Goal: Task Accomplishment & Management: Manage account settings

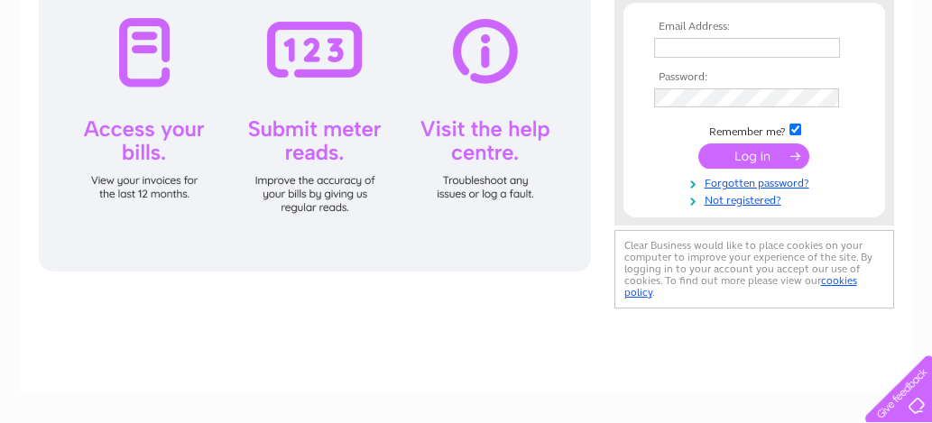
type input "johnbrakspear@gmail.com"
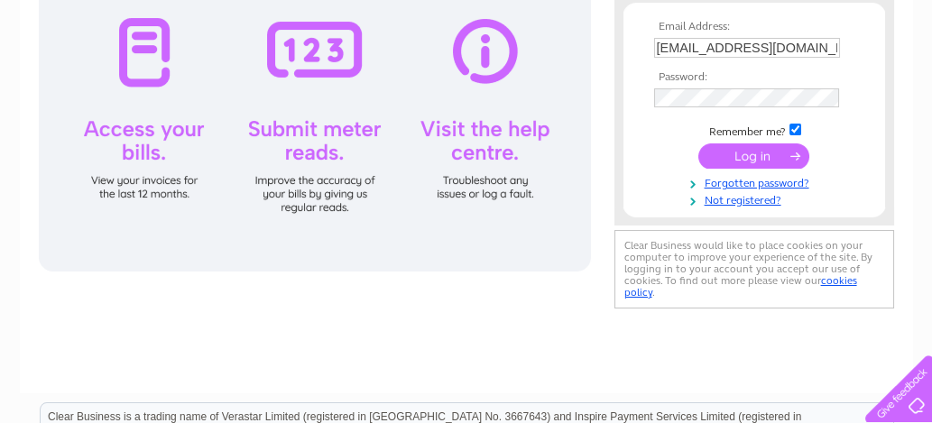
drag, startPoint x: 0, startPoint y: 0, endPoint x: 750, endPoint y: 157, distance: 766.3
click at [750, 157] on input "submit" at bounding box center [754, 156] width 111 height 25
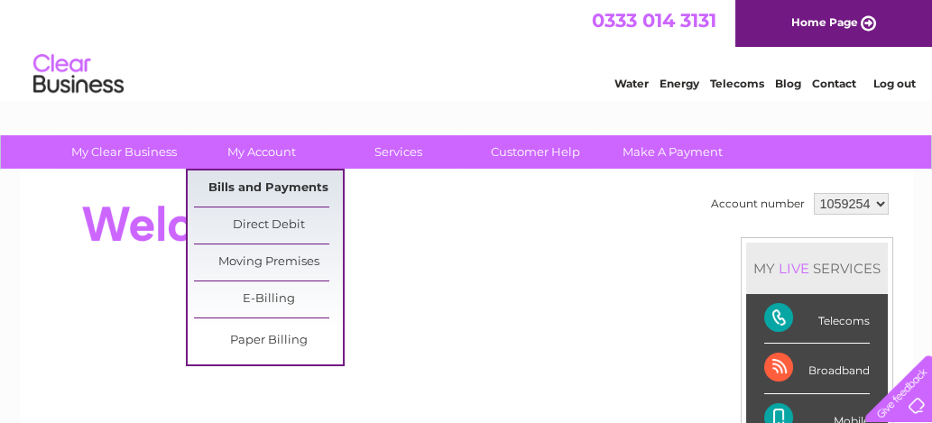
click at [255, 184] on link "Bills and Payments" at bounding box center [268, 189] width 149 height 36
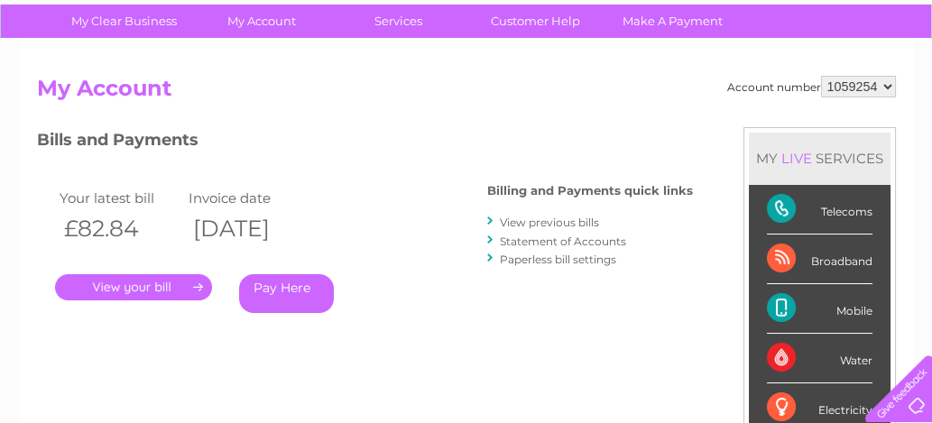
scroll to position [135, 0]
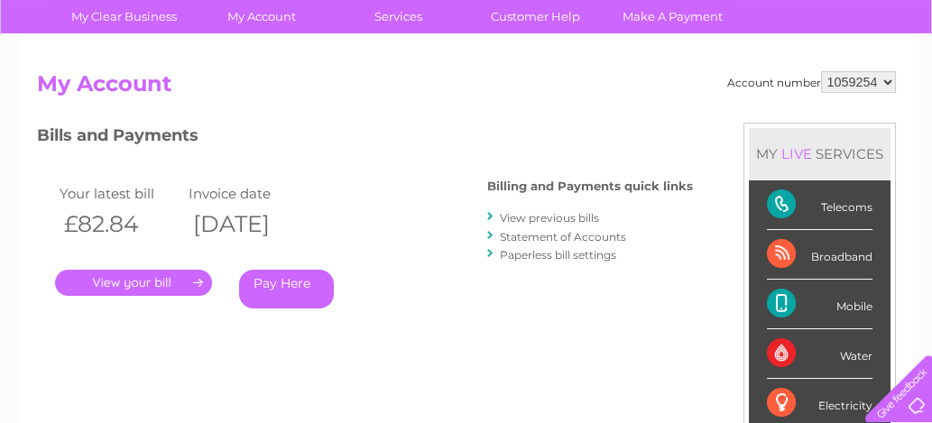
click at [127, 280] on link "." at bounding box center [133, 283] width 157 height 26
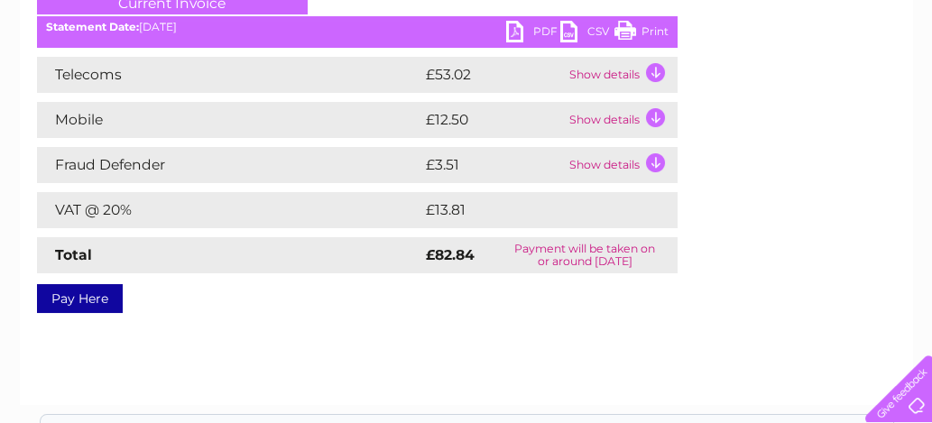
scroll to position [270, 0]
click at [522, 27] on link "PDF" at bounding box center [533, 35] width 54 height 26
